Goal: Information Seeking & Learning: Learn about a topic

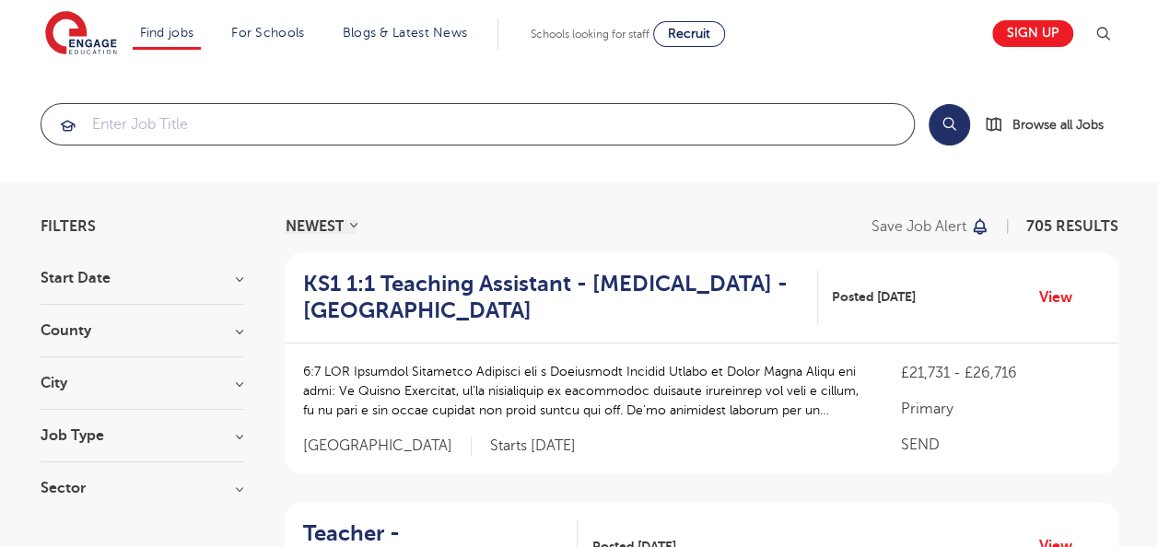
click at [789, 125] on input "search" at bounding box center [477, 124] width 872 height 41
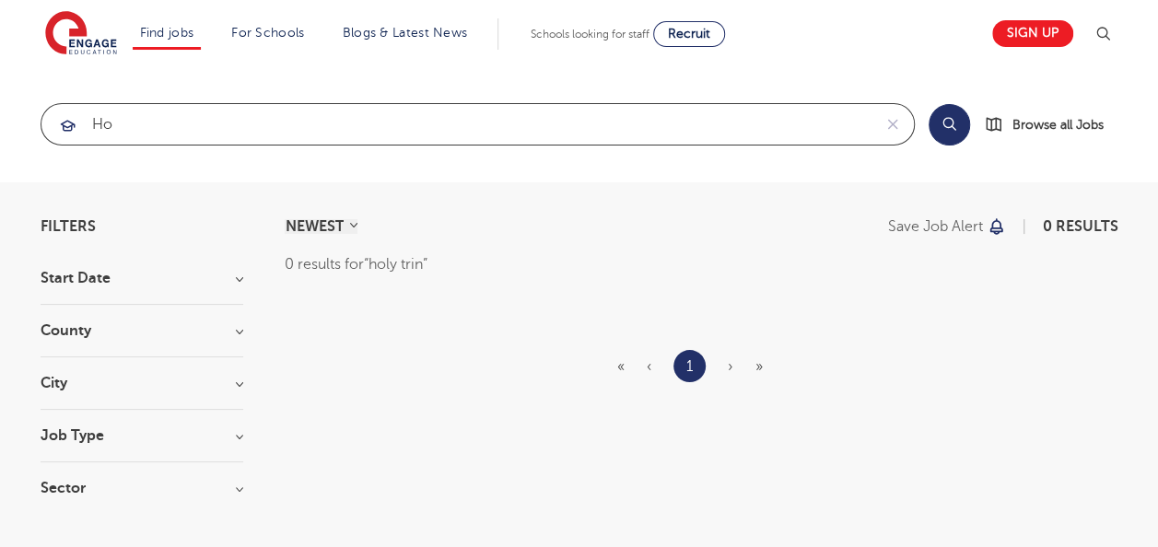
type input "h"
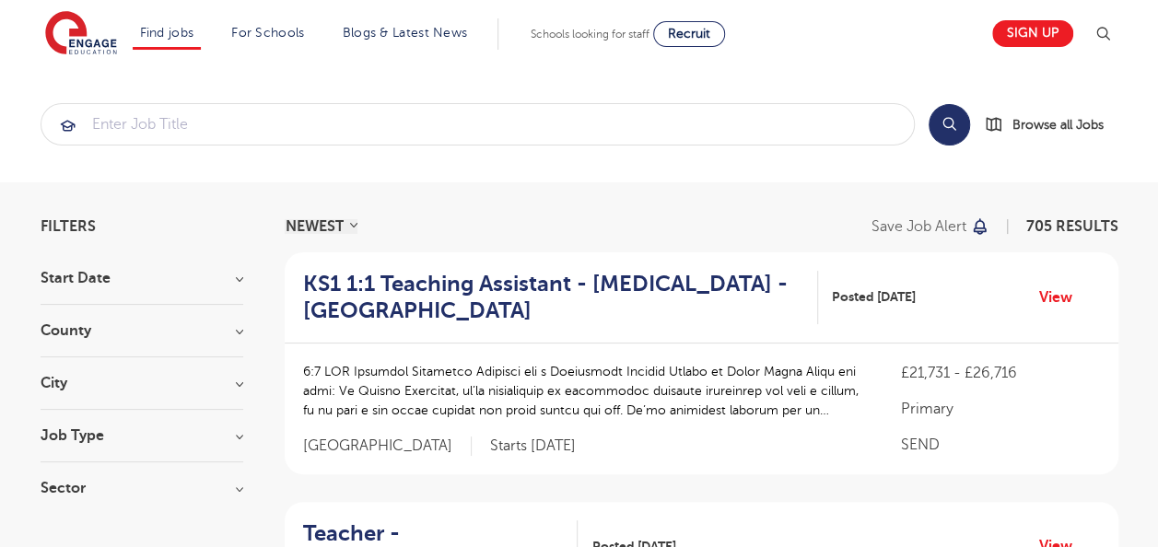
click at [211, 373] on section "Start Date September 87 November 6 October 3 Show more County London 503 Hertfo…" at bounding box center [142, 392] width 203 height 243
click at [238, 380] on h3 "City" at bounding box center [142, 383] width 203 height 15
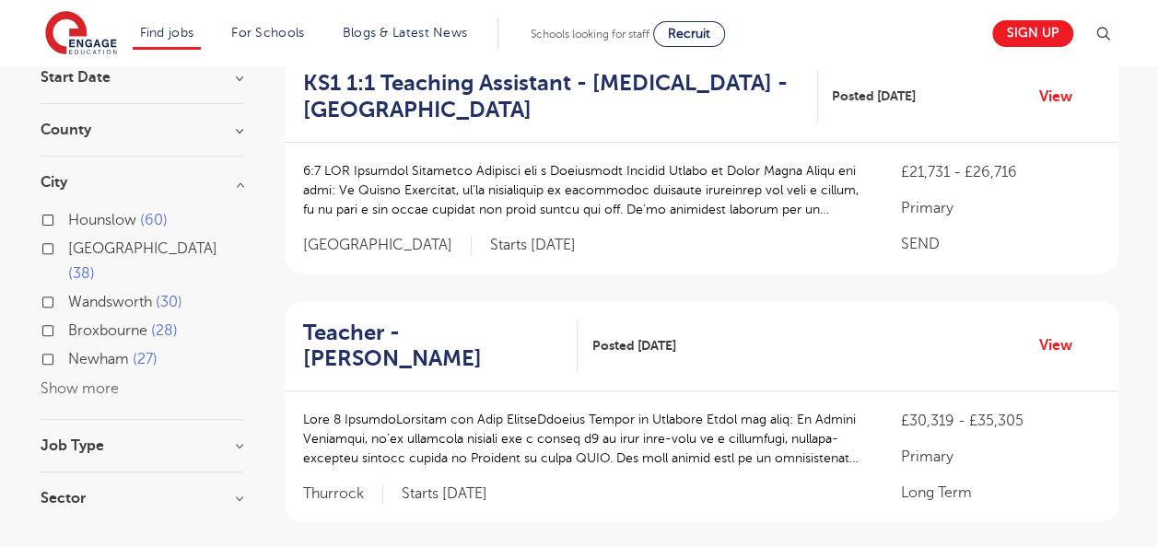
scroll to position [213, 0]
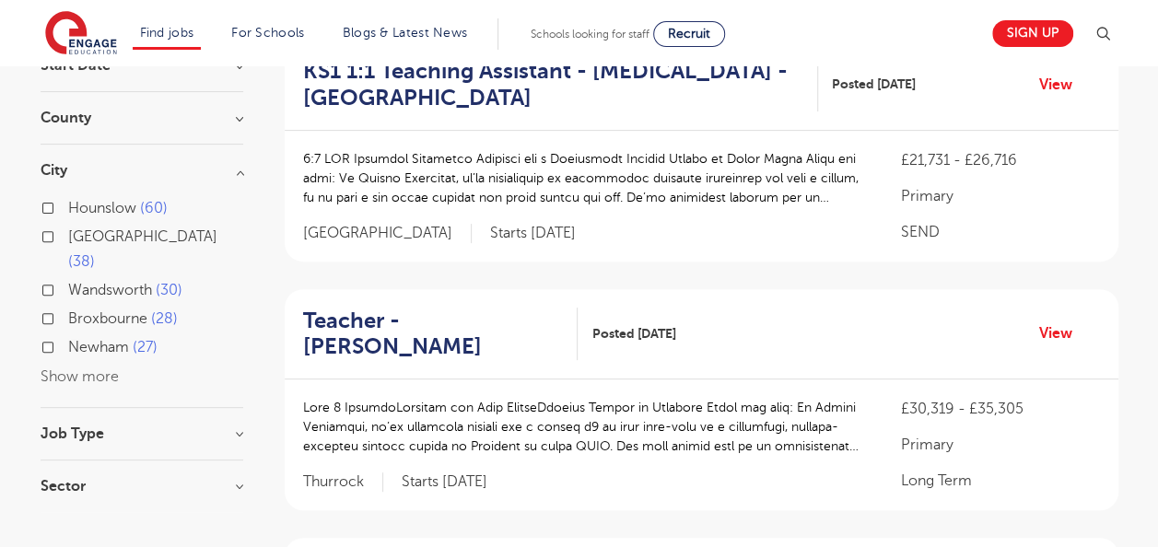
click at [70, 368] on button "Show more" at bounding box center [80, 376] width 78 height 17
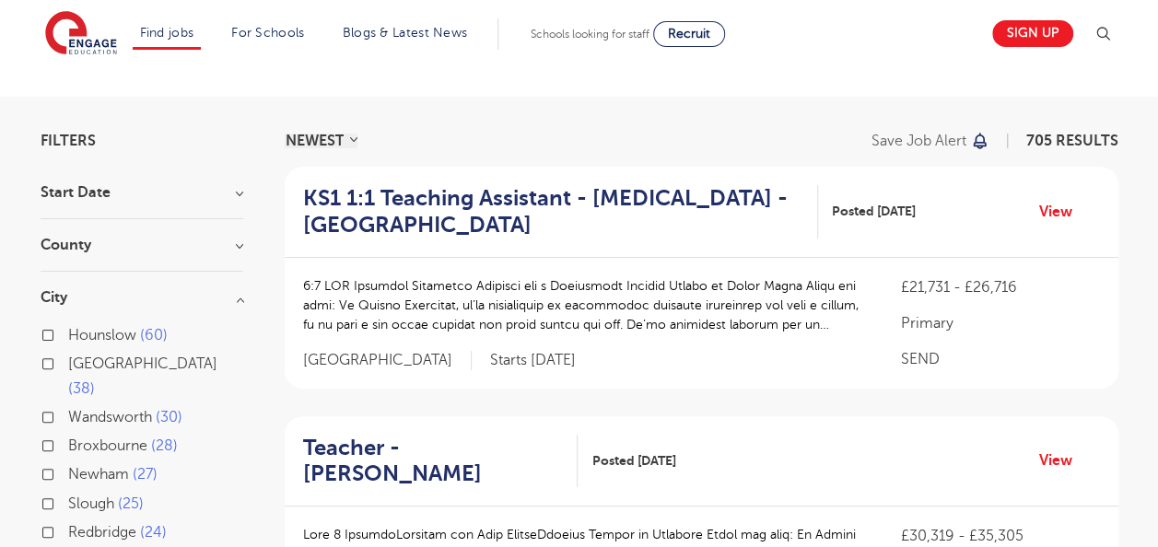
scroll to position [77, 0]
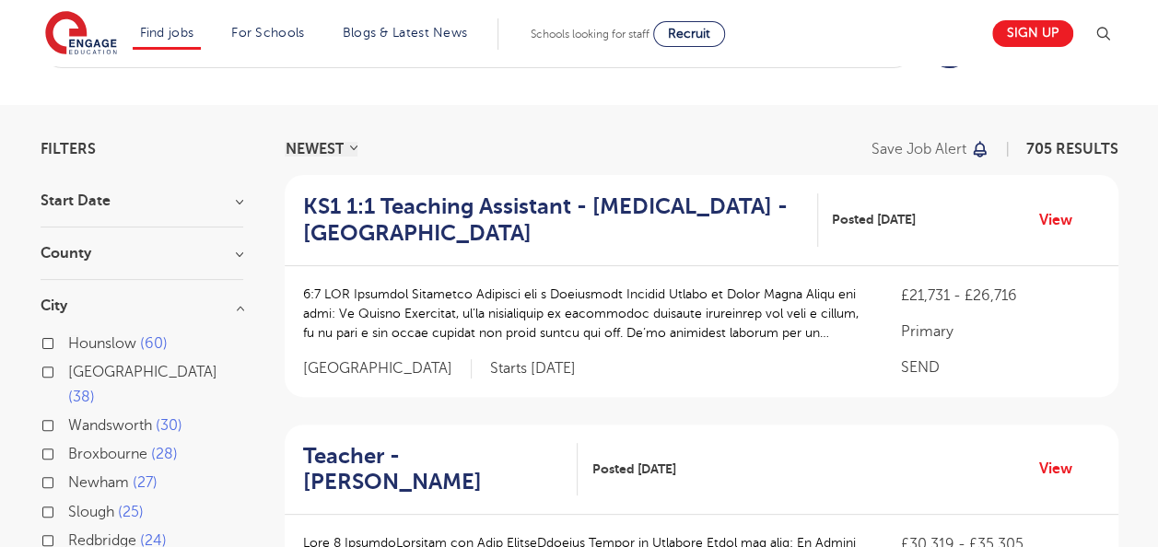
click at [236, 249] on h3 "County" at bounding box center [142, 253] width 203 height 15
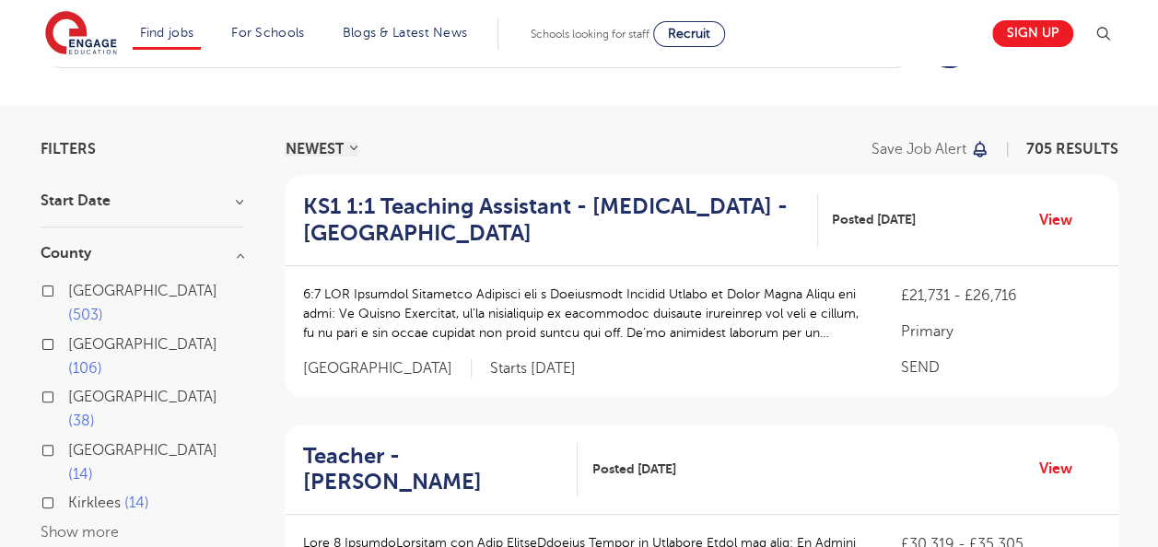
click at [41, 286] on div "London 503" at bounding box center [142, 305] width 203 height 53
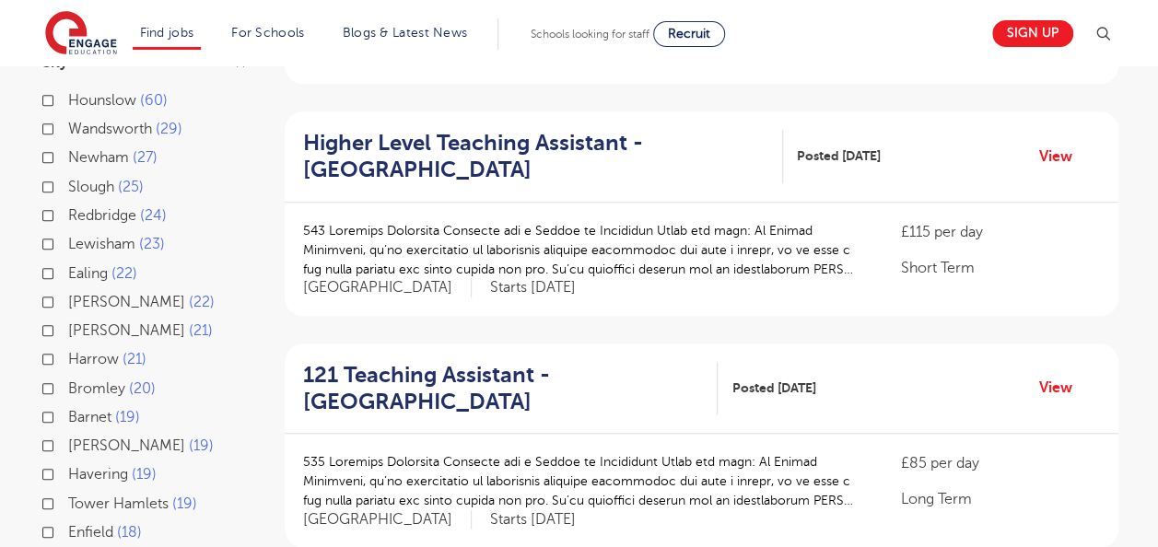
scroll to position [608, 0]
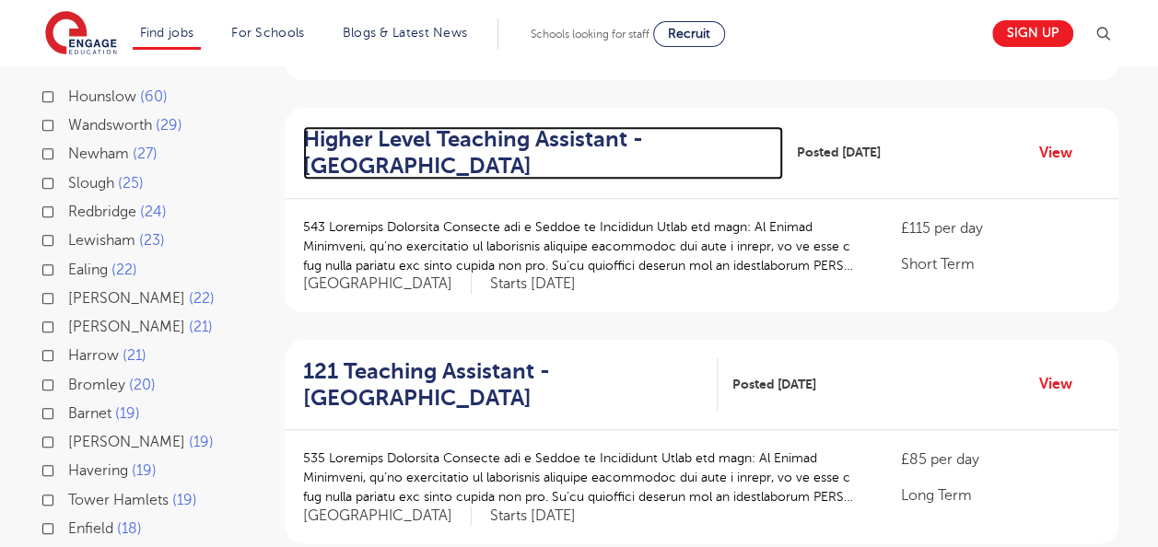
click at [472, 126] on h2 "Higher Level Teaching Assistant - Elmbridge" at bounding box center [536, 152] width 466 height 53
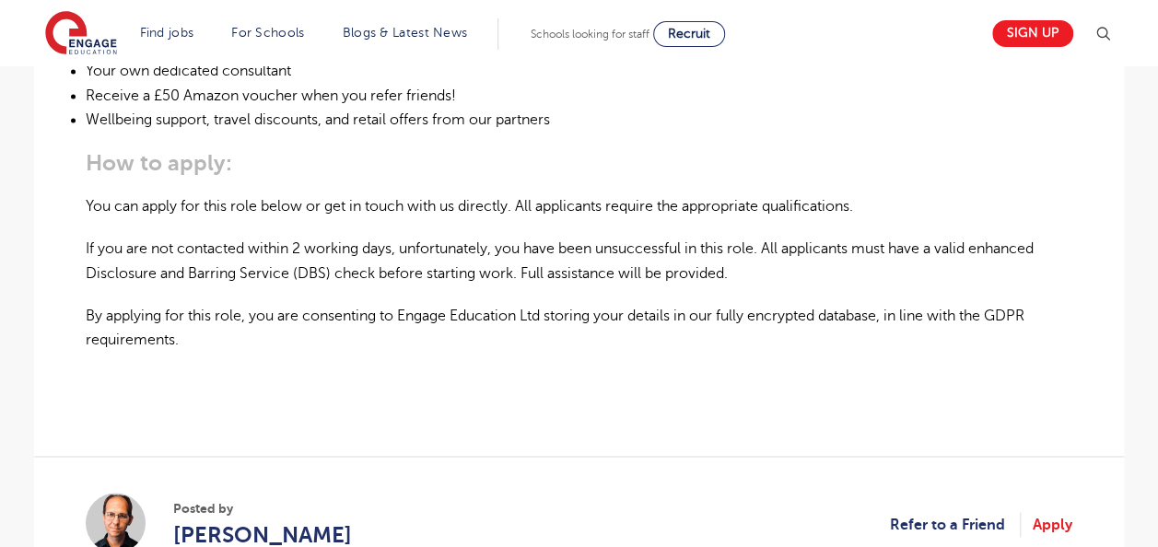
scroll to position [1505, 0]
